Goal: Navigation & Orientation: Find specific page/section

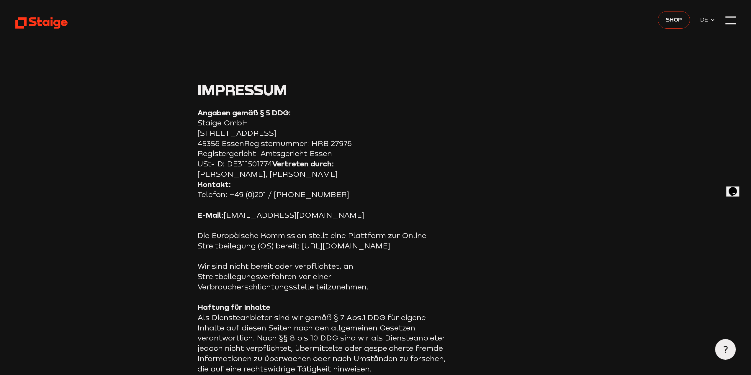
click at [675, 24] on span "Shop" at bounding box center [674, 19] width 16 height 9
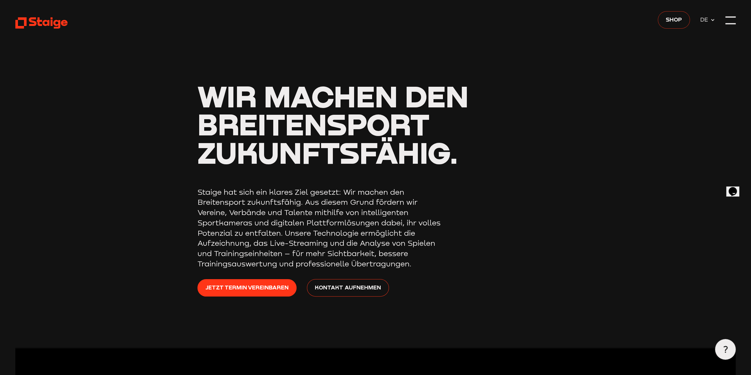
click at [682, 15] on link "Shop" at bounding box center [674, 19] width 32 height 17
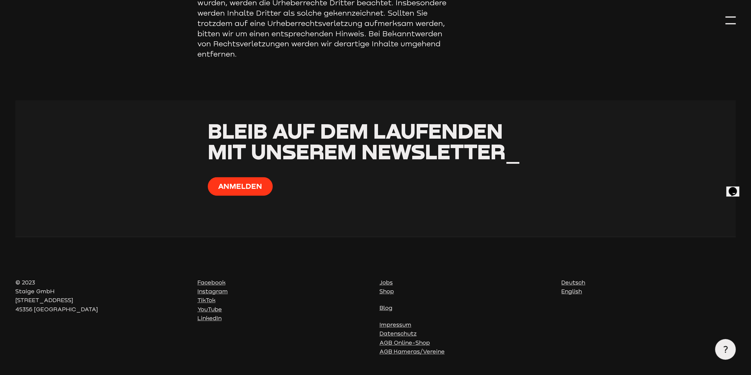
scroll to position [749, 0]
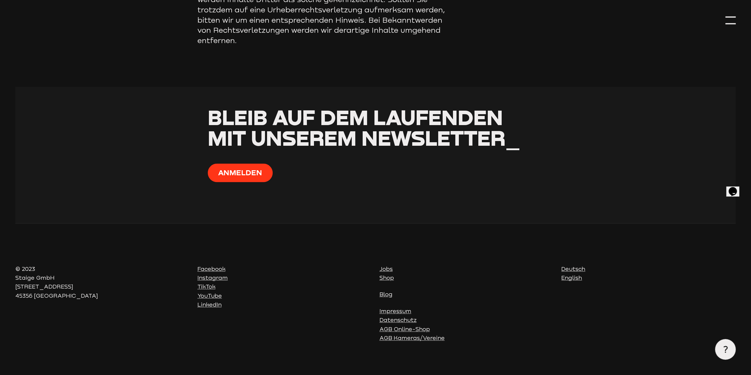
click at [211, 301] on link "LinkedIn" at bounding box center [210, 304] width 24 height 6
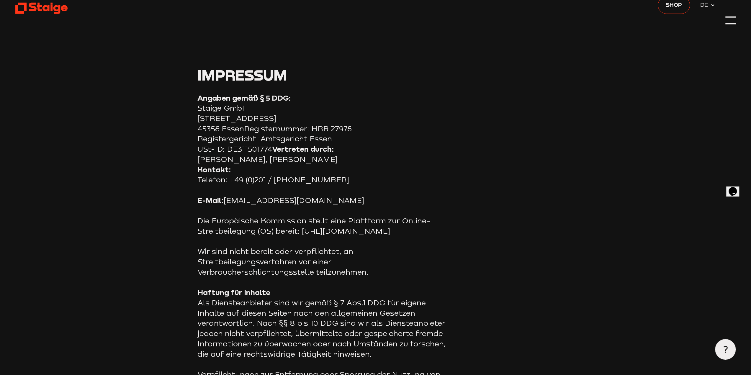
scroll to position [0, 0]
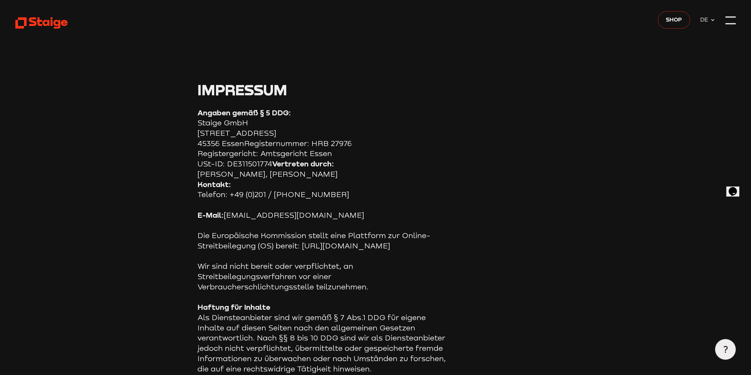
click at [677, 22] on span "Shop" at bounding box center [674, 19] width 16 height 9
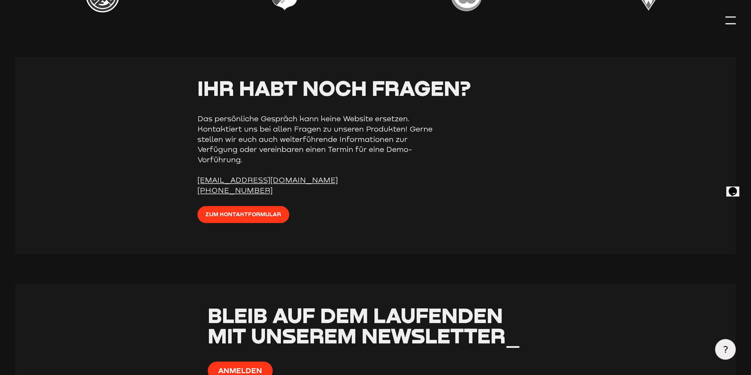
scroll to position [2451, 0]
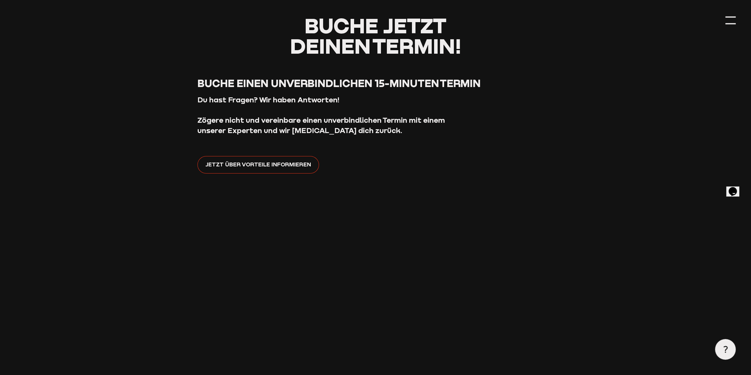
scroll to position [148, 0]
